Goal: Find specific page/section: Find specific page/section

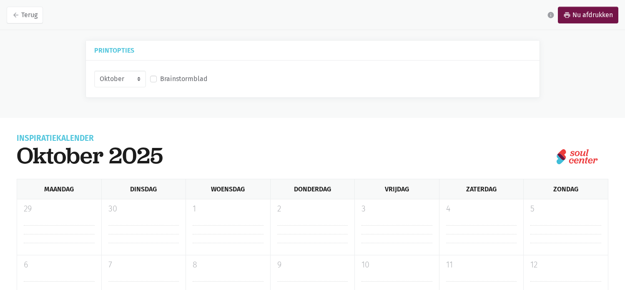
select select "10-2025"
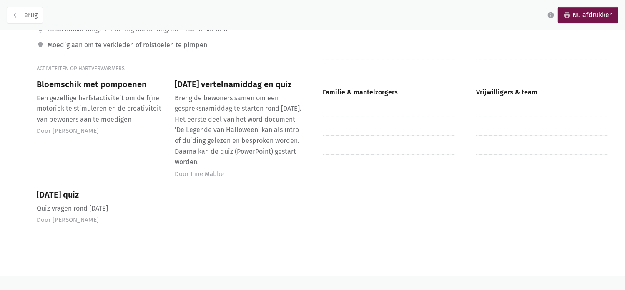
scroll to position [6377, 0]
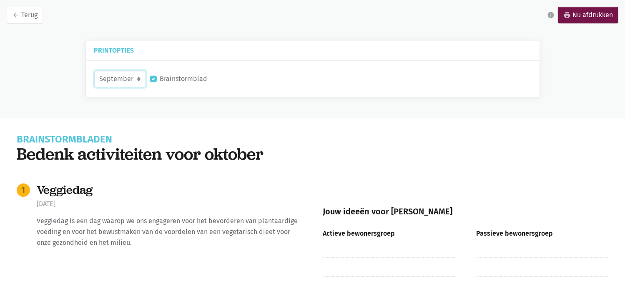
click at [139, 75] on select "September Oktober November December" at bounding box center [120, 78] width 52 height 17
click at [94, 70] on select "September Oktober November December" at bounding box center [120, 78] width 52 height 17
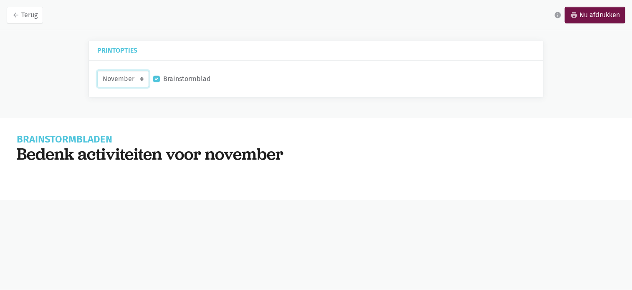
select select "9-2025"
